Goal: Task Accomplishment & Management: Manage account settings

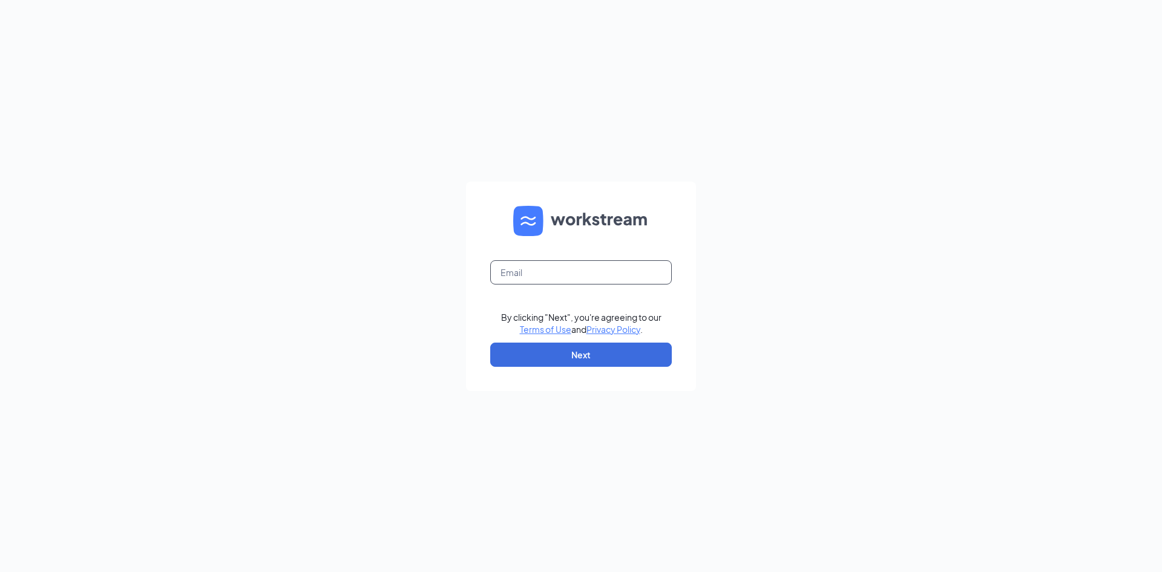
click at [579, 278] on input "text" at bounding box center [581, 272] width 182 height 24
type input "agildea@scrivanos.com"
click at [590, 351] on button "Next" at bounding box center [581, 355] width 182 height 24
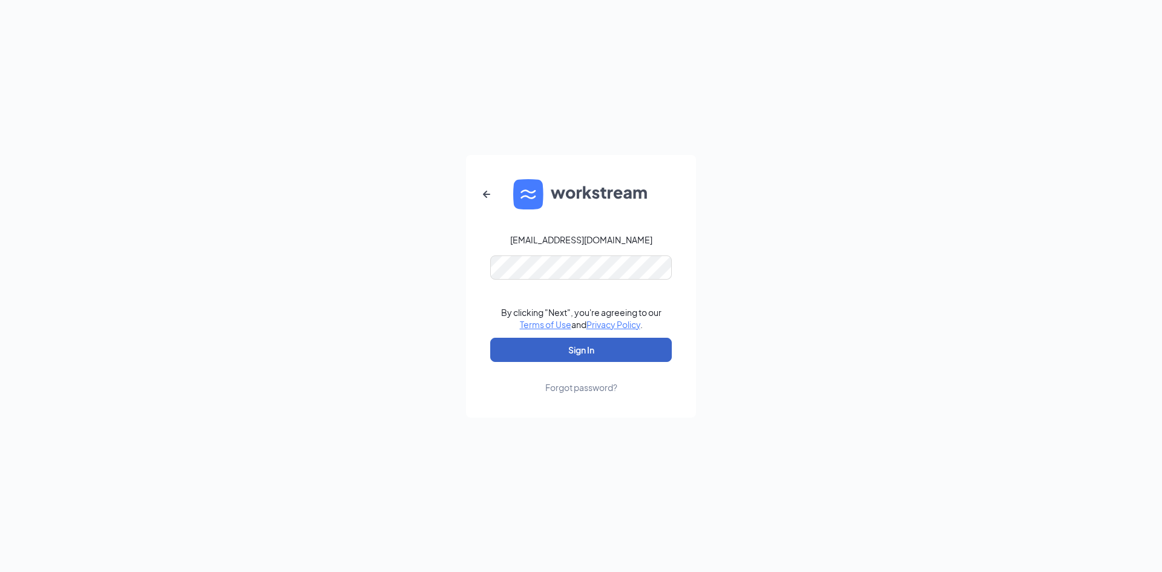
click at [606, 352] on button "Sign In" at bounding box center [581, 350] width 182 height 24
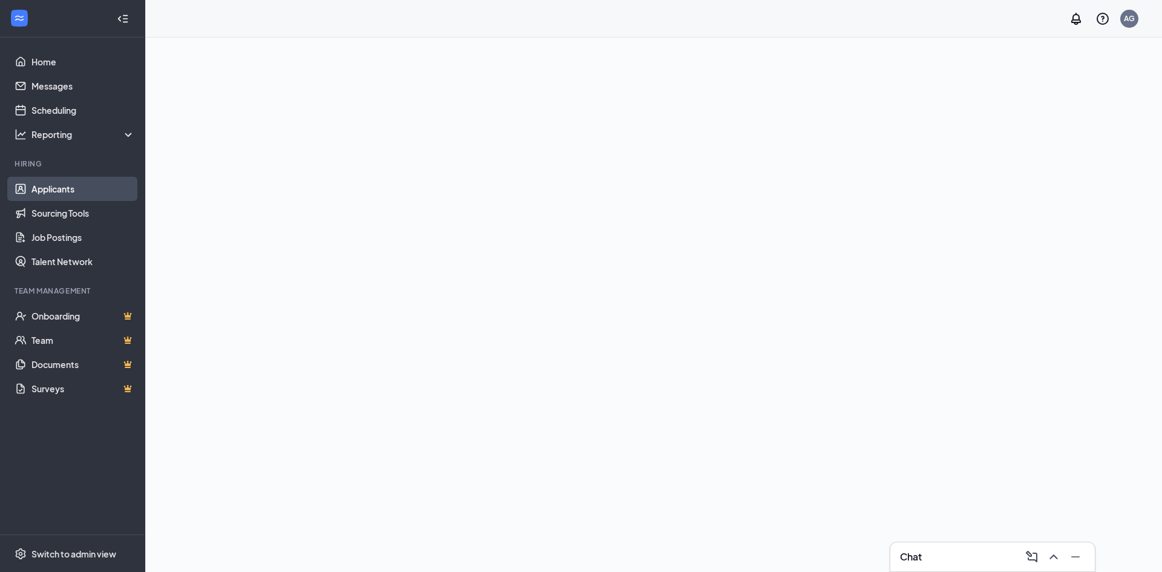
click at [53, 186] on link "Applicants" at bounding box center [82, 189] width 103 height 24
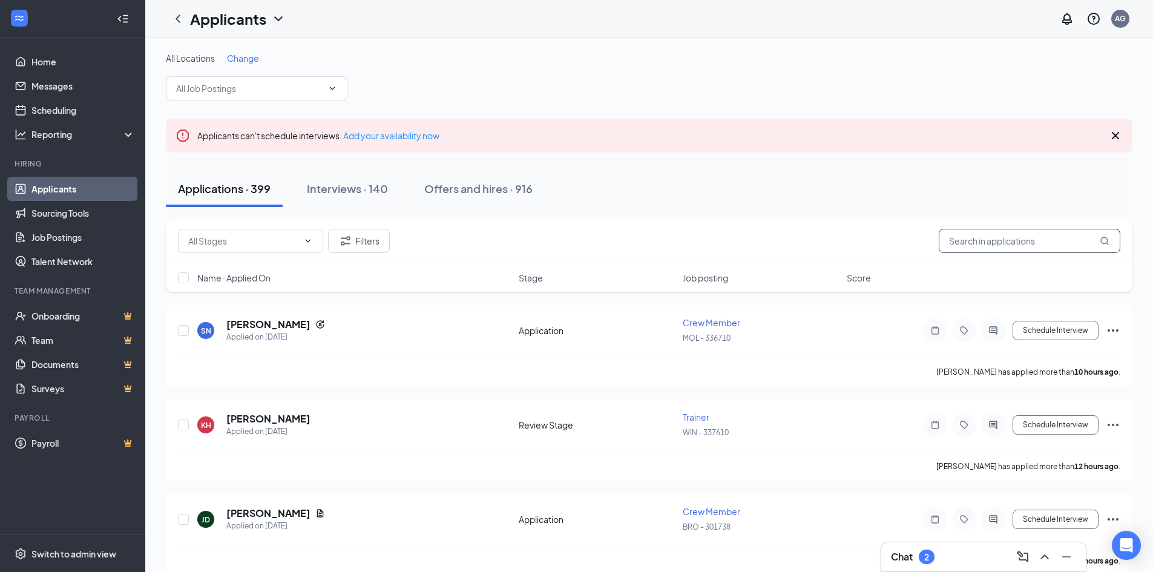
click at [1026, 245] on input "text" at bounding box center [1030, 241] width 182 height 24
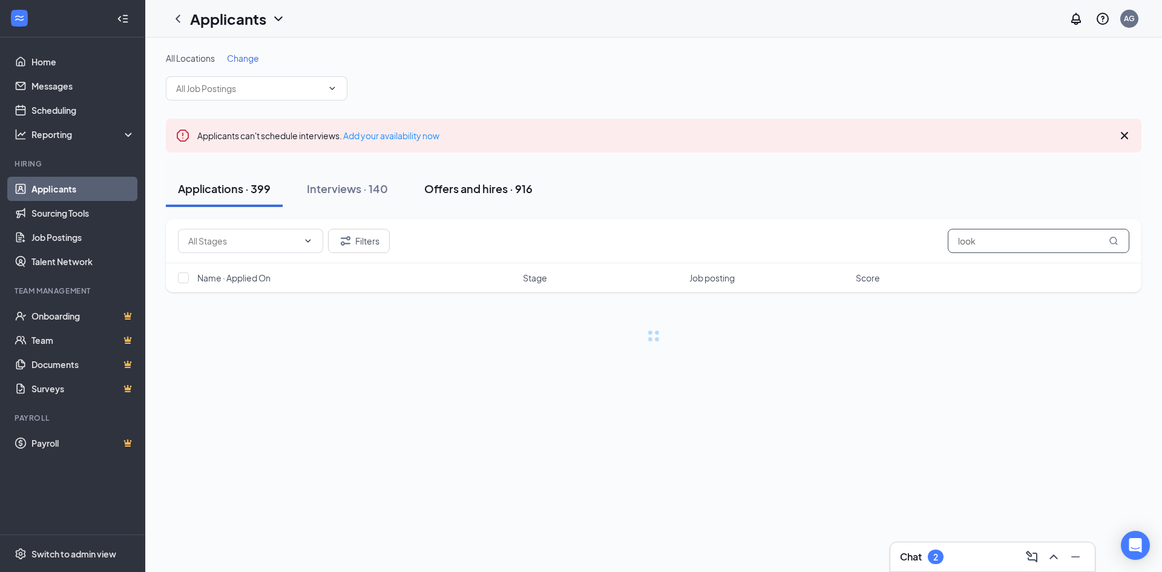
type input "look"
click at [436, 183] on div "Offers and hires · 916" at bounding box center [478, 188] width 108 height 15
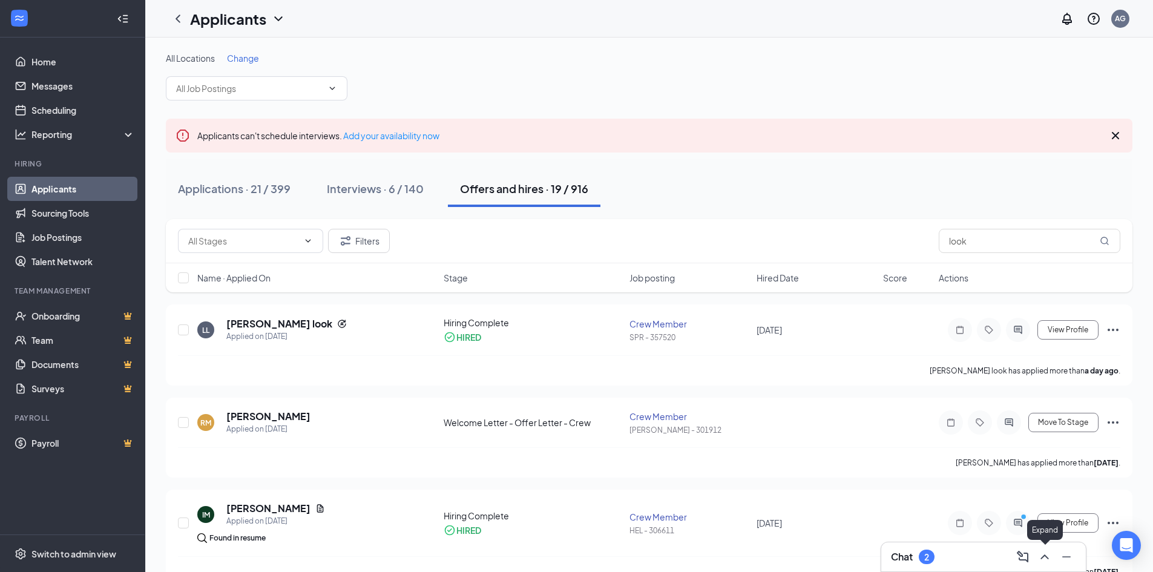
click at [1039, 557] on icon "ChevronUp" at bounding box center [1044, 557] width 15 height 15
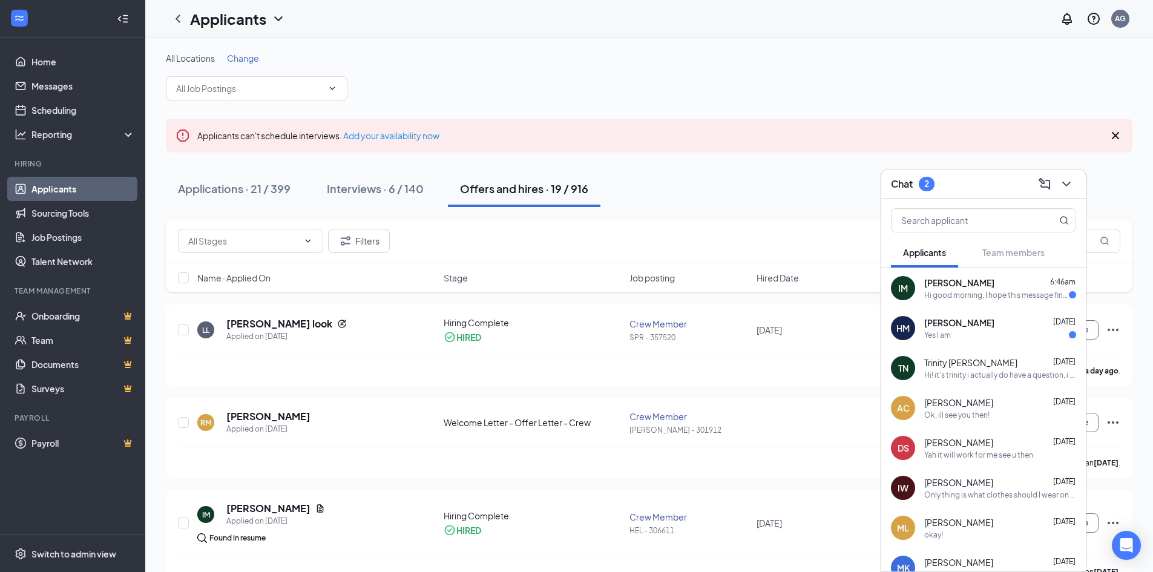
click at [994, 281] on span "[PERSON_NAME]" at bounding box center [959, 283] width 70 height 12
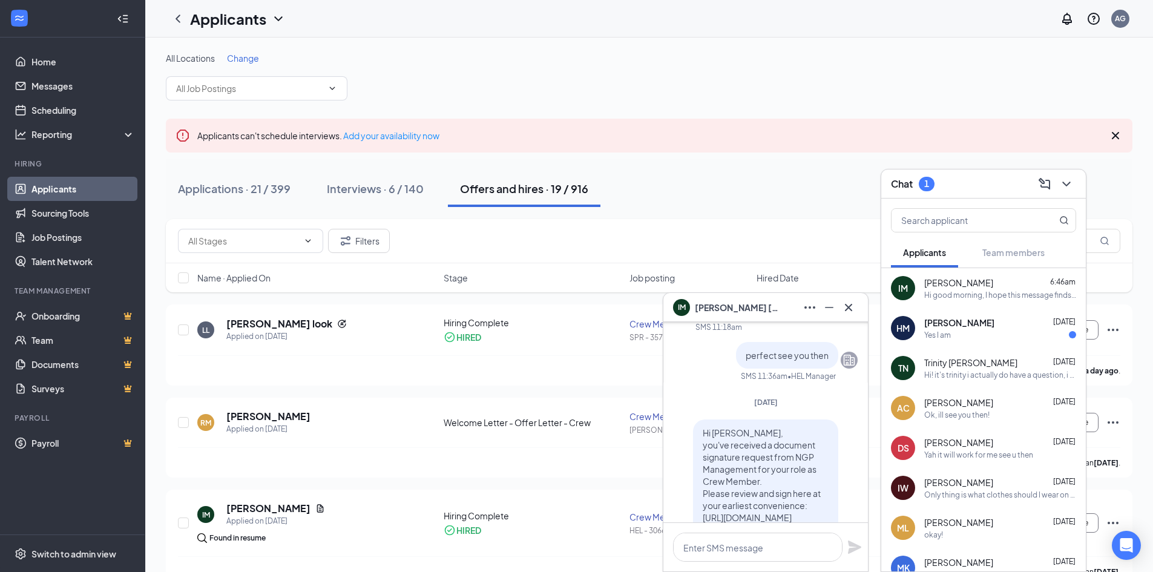
scroll to position [-666, 0]
click at [978, 328] on span "[PERSON_NAME]" at bounding box center [959, 323] width 70 height 12
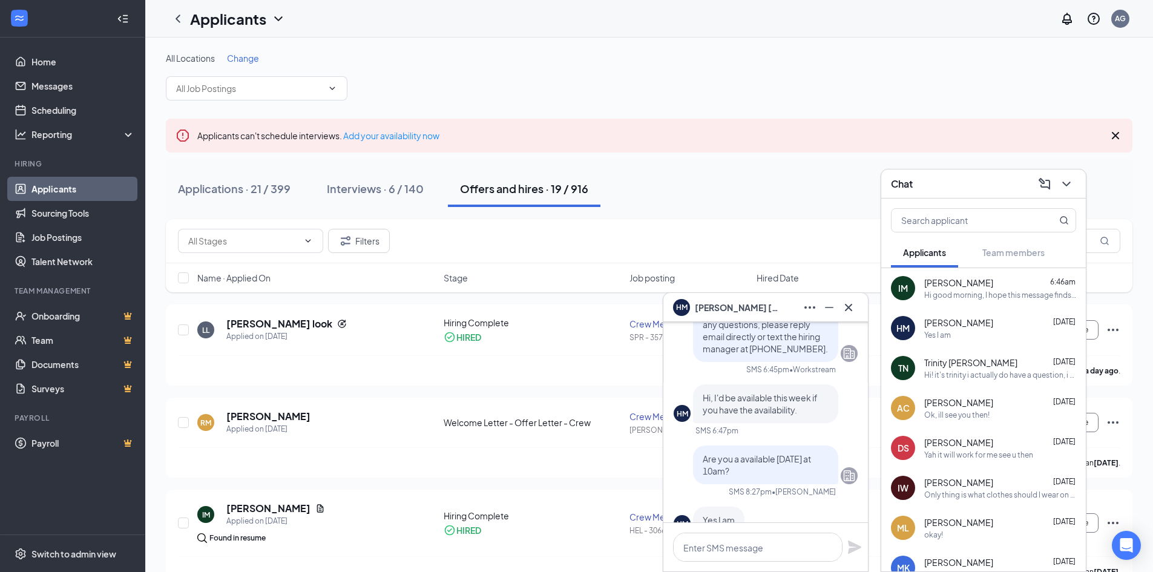
scroll to position [0, 0]
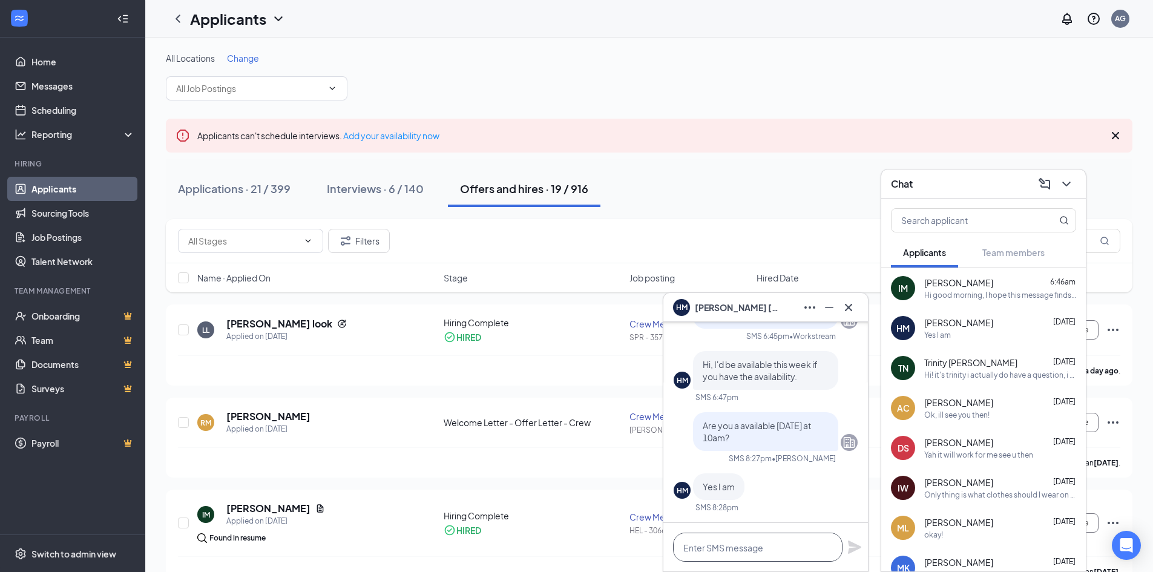
click at [764, 547] on textarea at bounding box center [757, 547] width 169 height 29
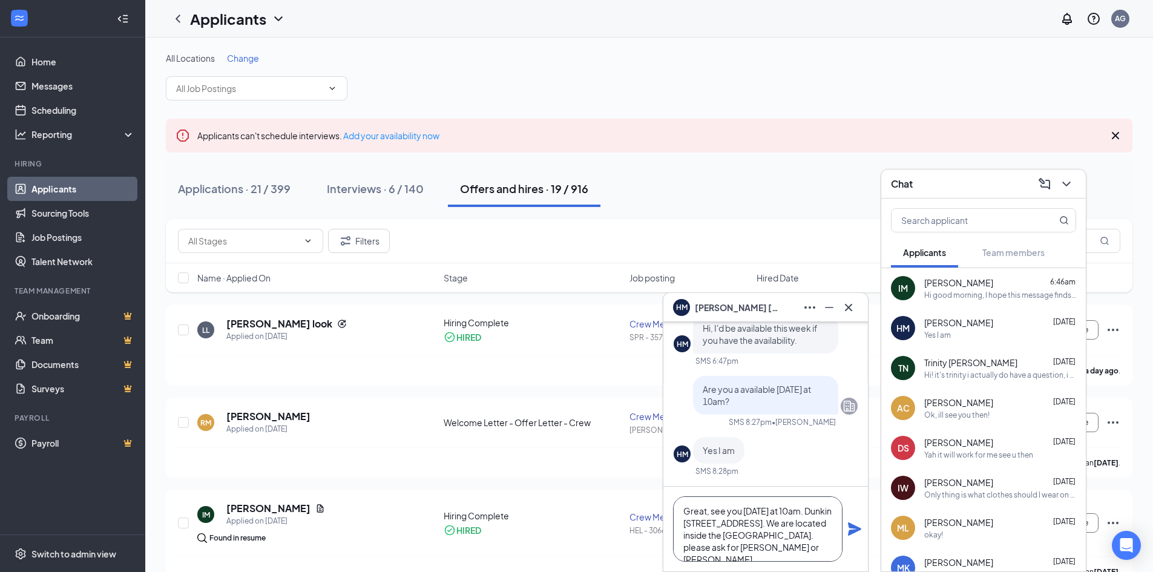
scroll to position [13, 0]
type textarea "Great, see you [DATE] at 10am. Dunkin [STREET_ADDRESS]. We are located inside t…"
click at [858, 528] on icon "Plane" at bounding box center [854, 528] width 13 height 13
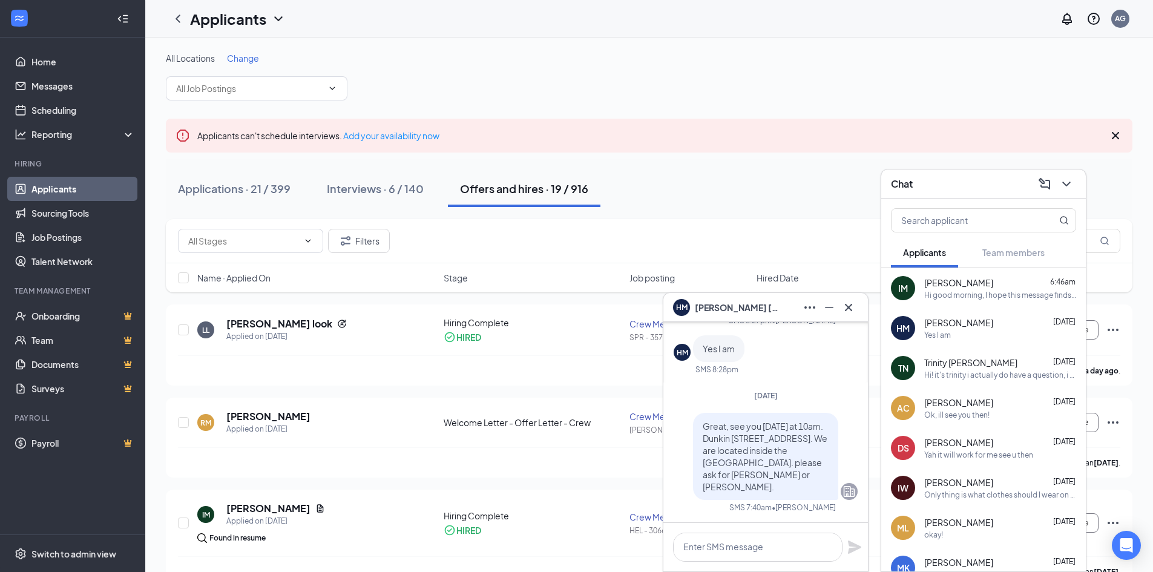
scroll to position [0, 0]
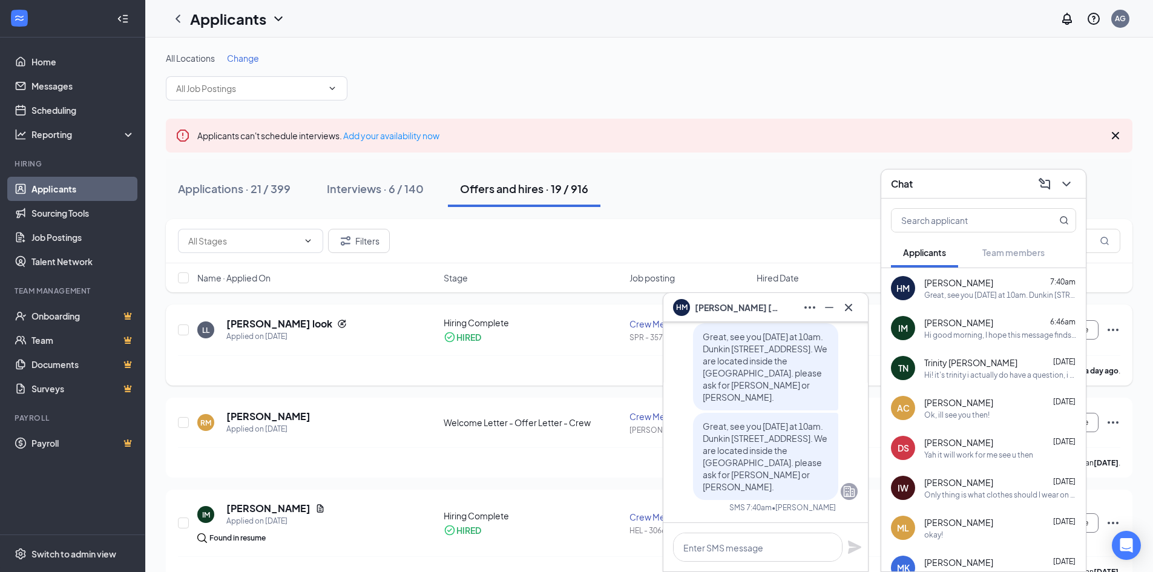
click at [581, 363] on div "[PERSON_NAME] look has applied more than a day ago ." at bounding box center [649, 370] width 942 height 30
click at [1071, 183] on icon "ChevronDown" at bounding box center [1066, 184] width 15 height 15
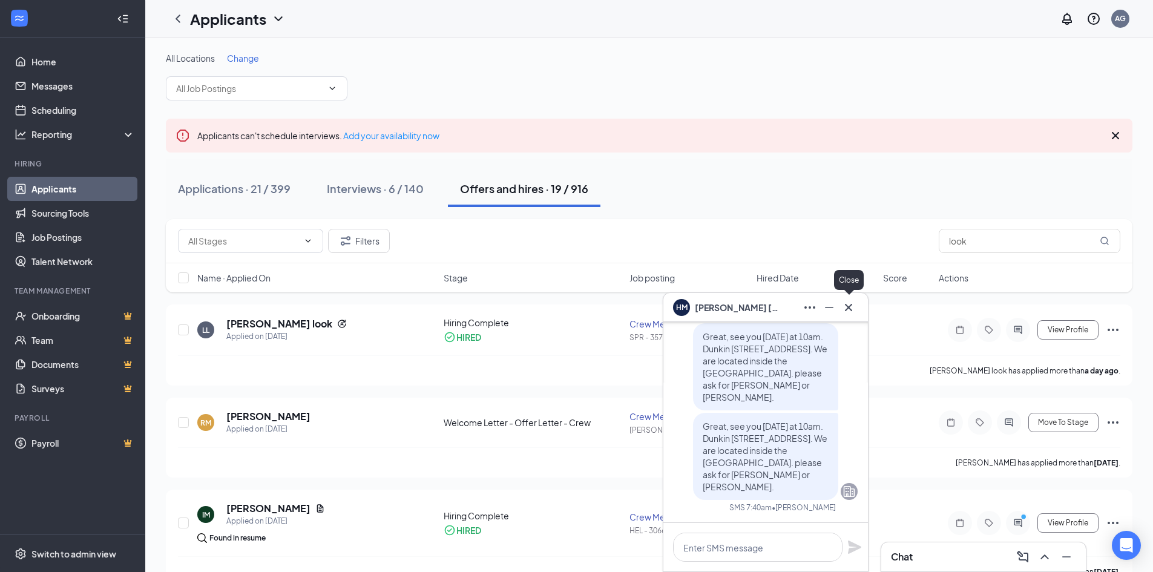
click at [850, 305] on icon "Cross" at bounding box center [848, 307] width 15 height 15
